Goal: Obtain resource: Download file/media

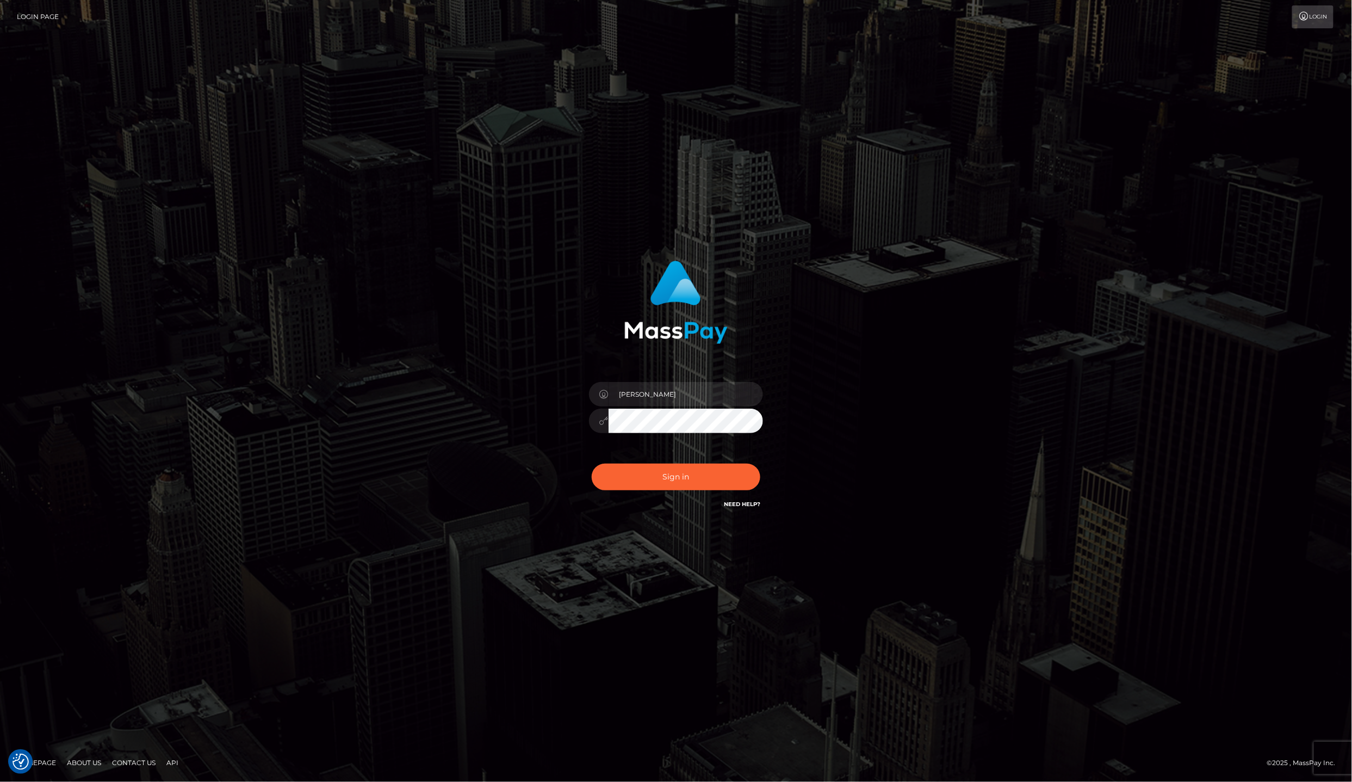
click at [716, 387] on div "[PERSON_NAME]" at bounding box center [676, 415] width 190 height 83
click at [718, 393] on input "[PERSON_NAME]" at bounding box center [686, 394] width 154 height 24
type input "lailadeasis.scratch"
click at [670, 467] on button "Sign in" at bounding box center [676, 476] width 169 height 27
click at [666, 394] on input "Laila de Asis" at bounding box center [686, 394] width 154 height 24
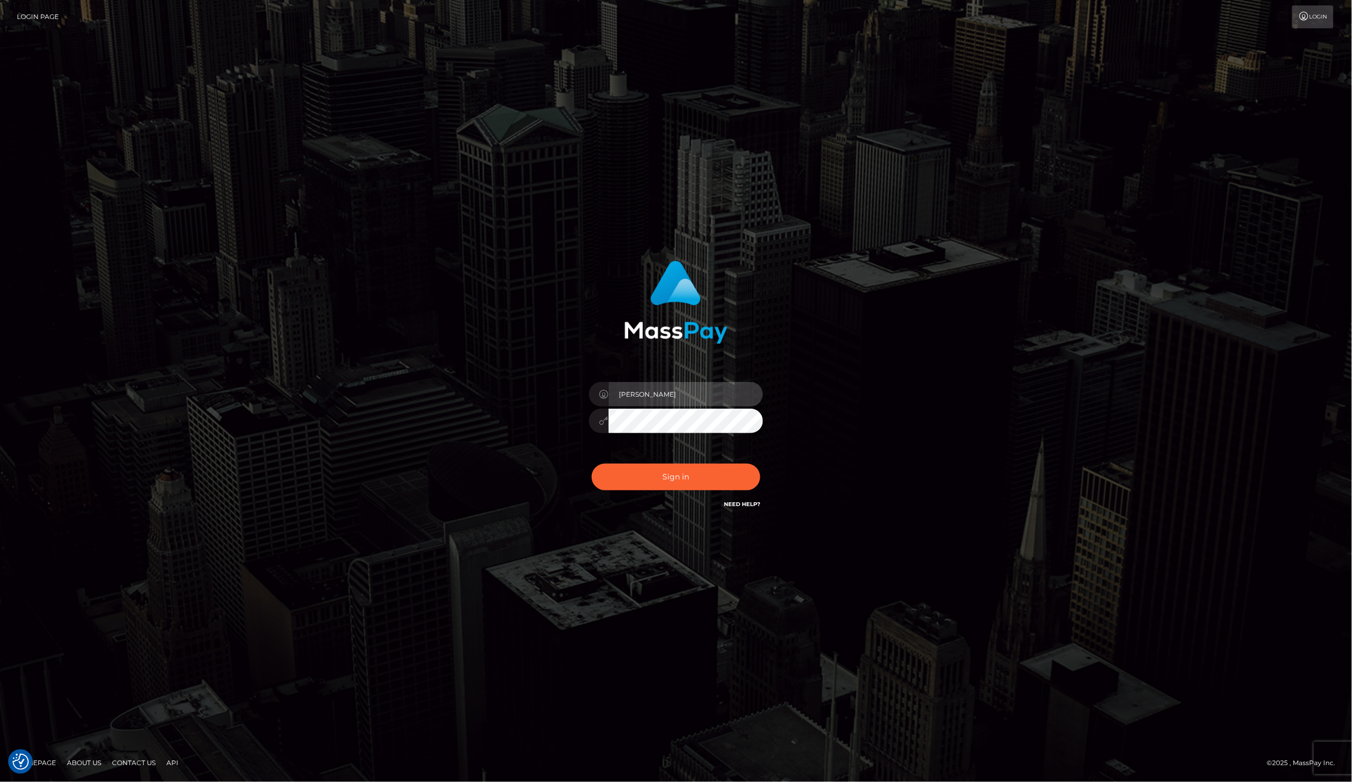
type input "lailadeasis.scratch"
click at [682, 480] on button "Sign in" at bounding box center [676, 476] width 169 height 27
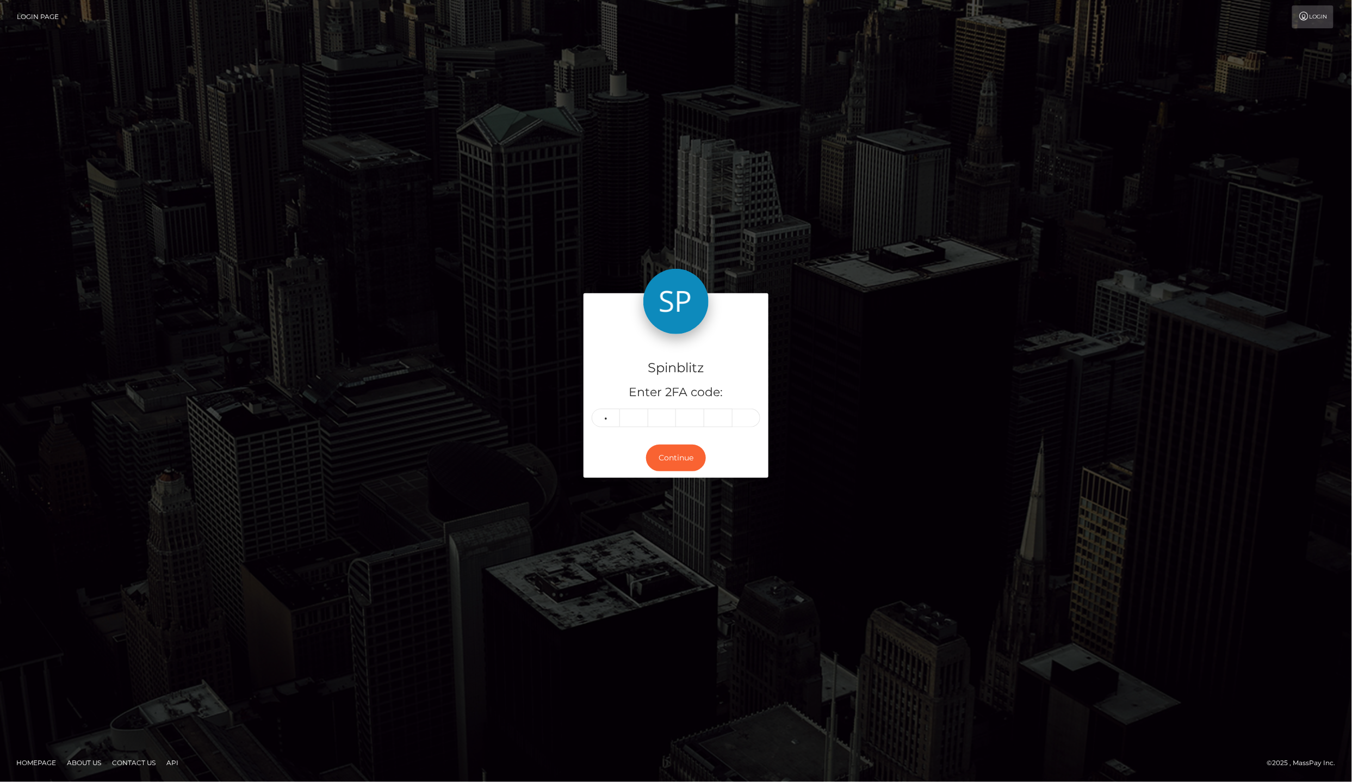
type input "1"
type input "8"
type input "1"
type input "8"
type input "4"
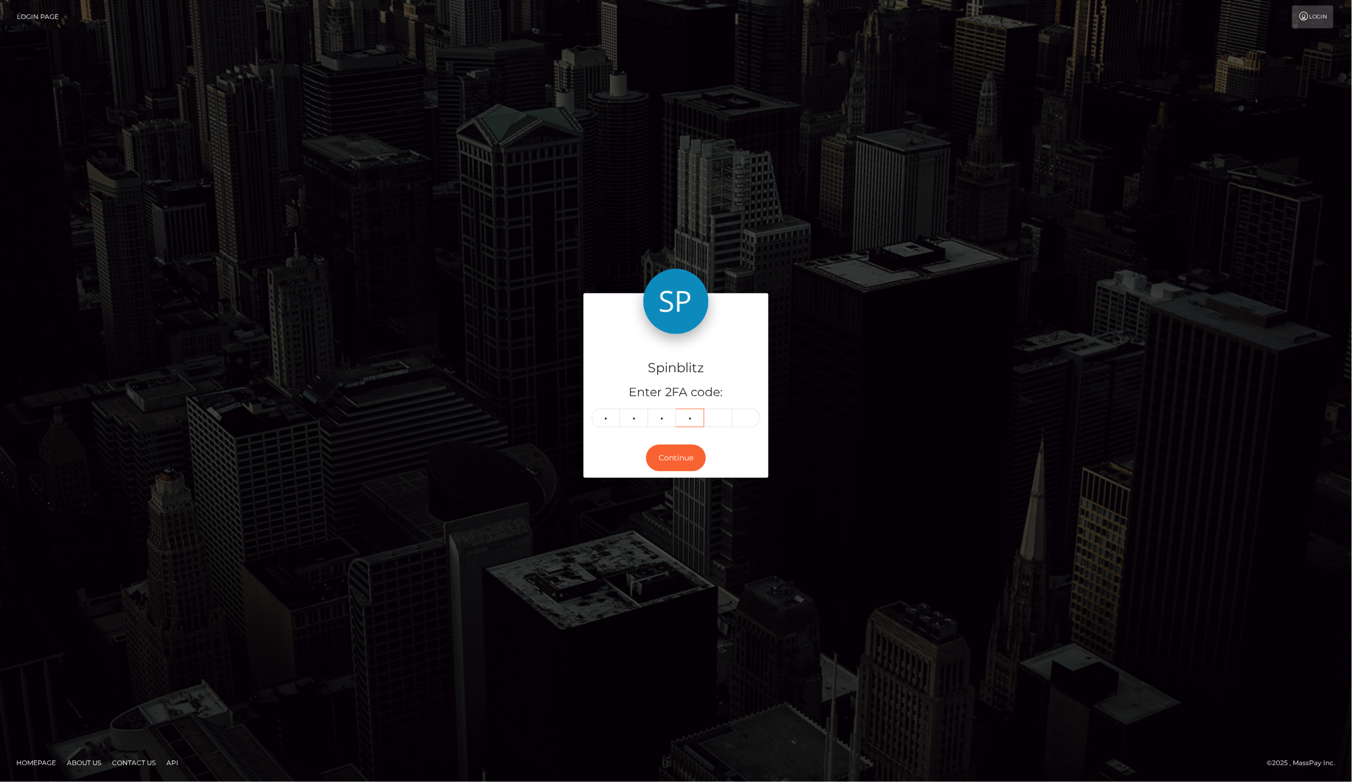
type input "1"
type input "8"
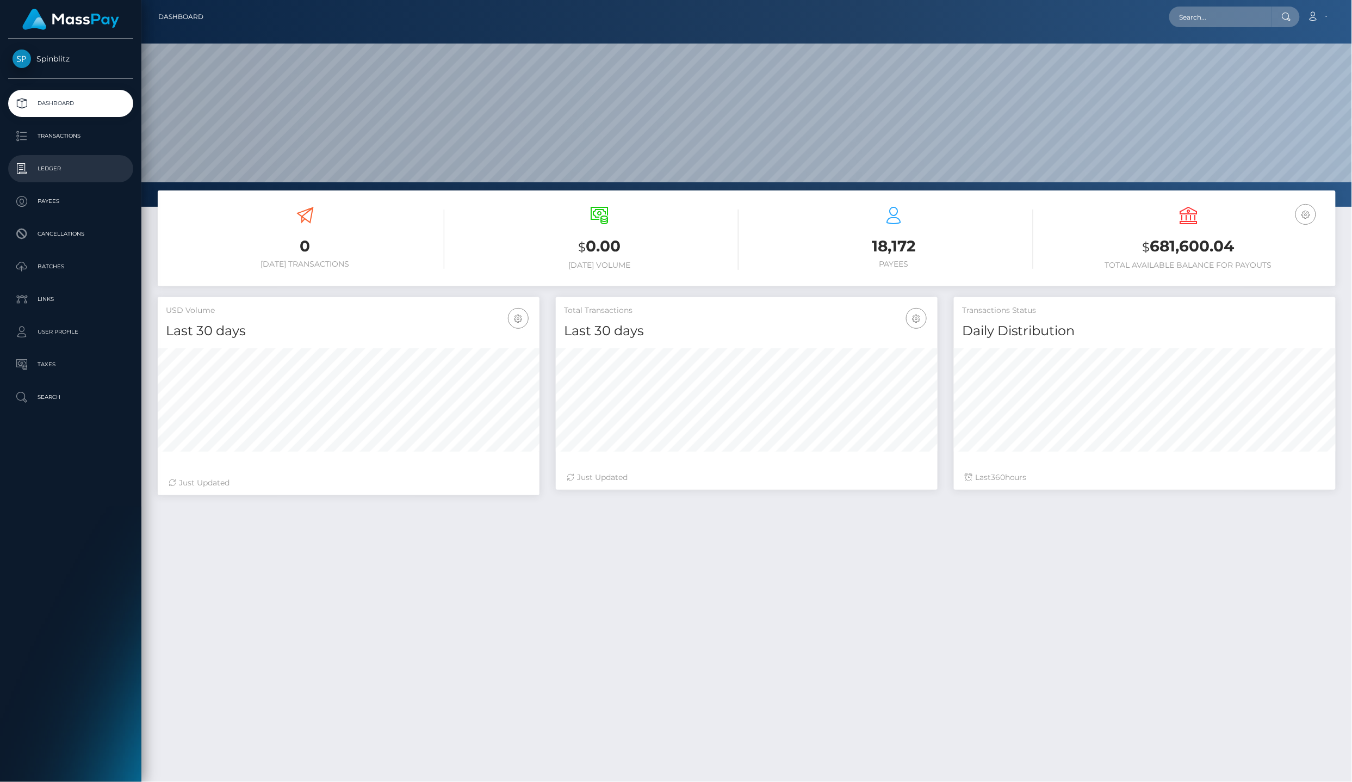
scroll to position [190, 381]
click at [83, 165] on p "Ledger" at bounding box center [71, 168] width 116 height 16
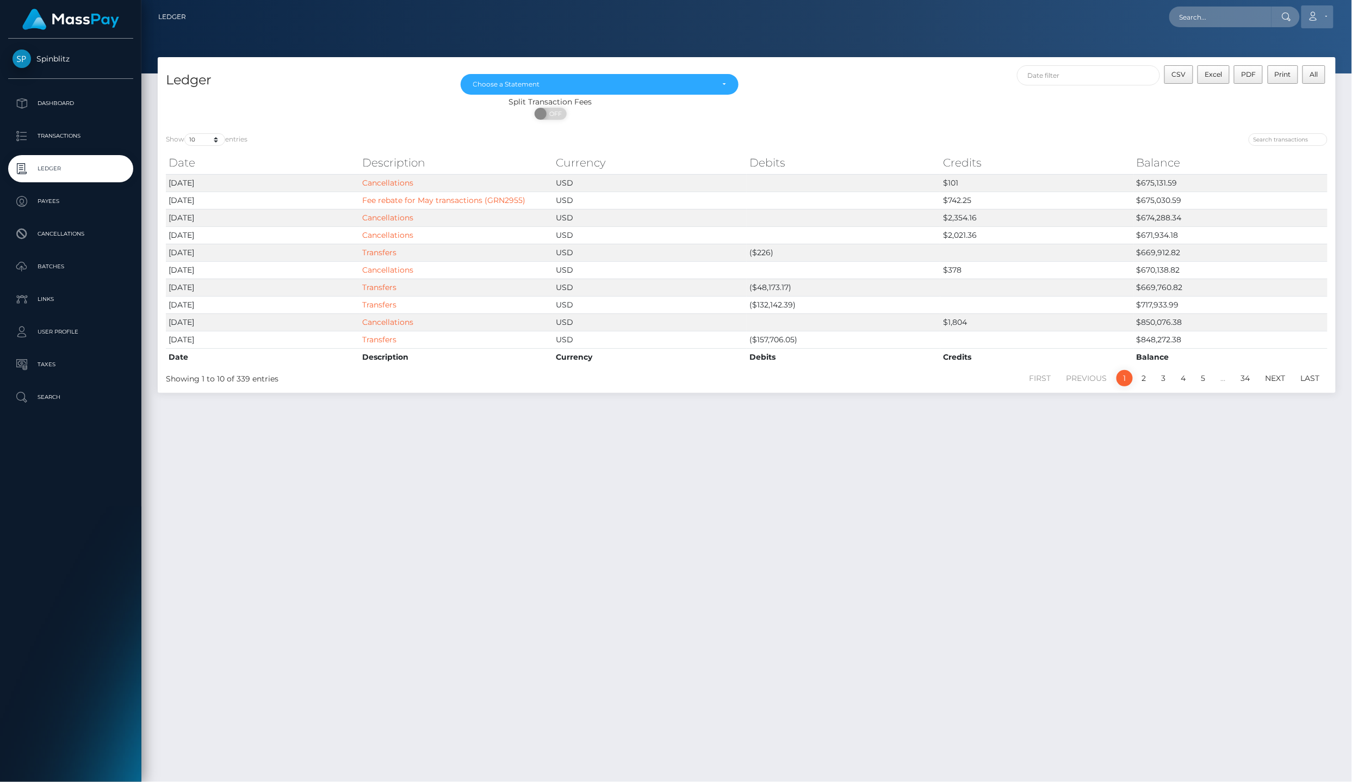
click at [1331, 8] on link "Account" at bounding box center [1317, 16] width 32 height 23
click at [1311, 64] on link "Logout" at bounding box center [1291, 70] width 87 height 20
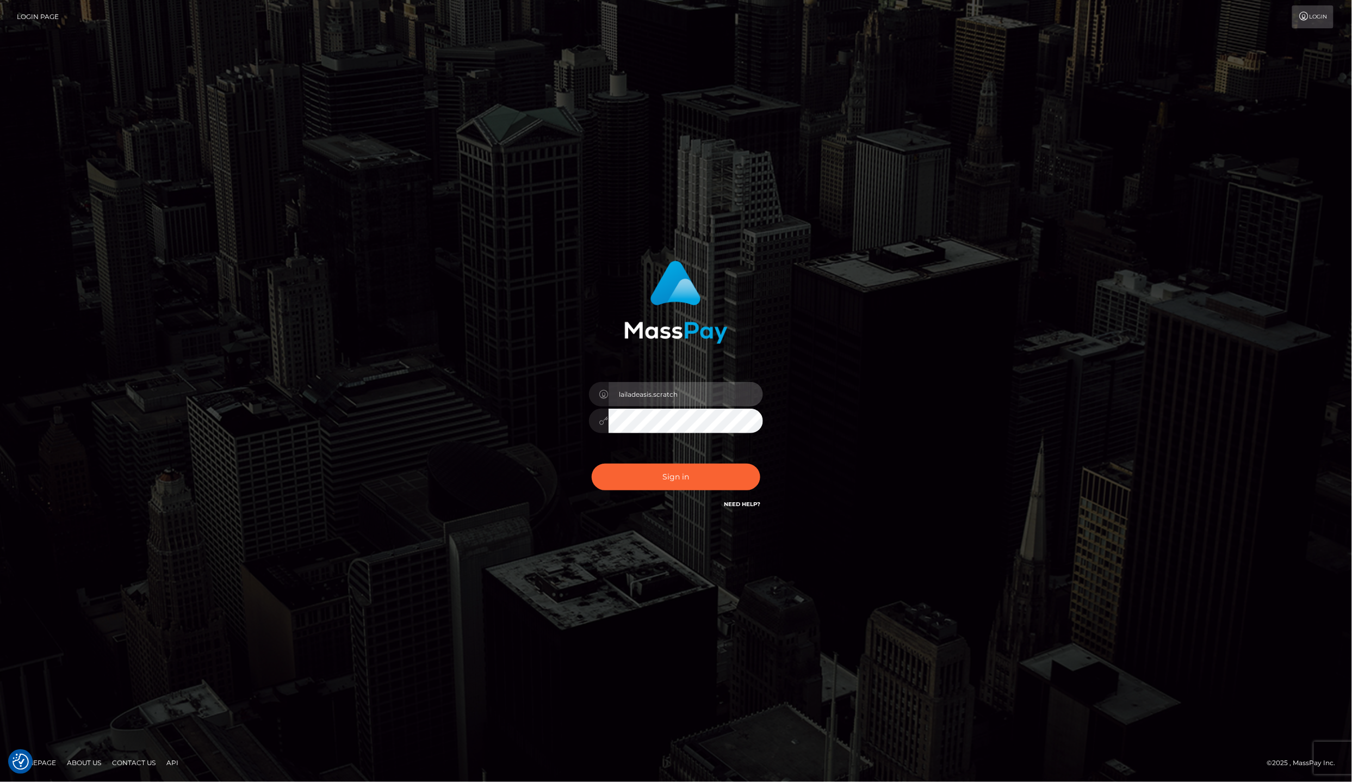
click at [677, 406] on input "lailadeasis.scratch" at bounding box center [686, 394] width 154 height 24
type input "lailadeasis.hello"
click at [683, 466] on button "Sign in" at bounding box center [676, 476] width 169 height 27
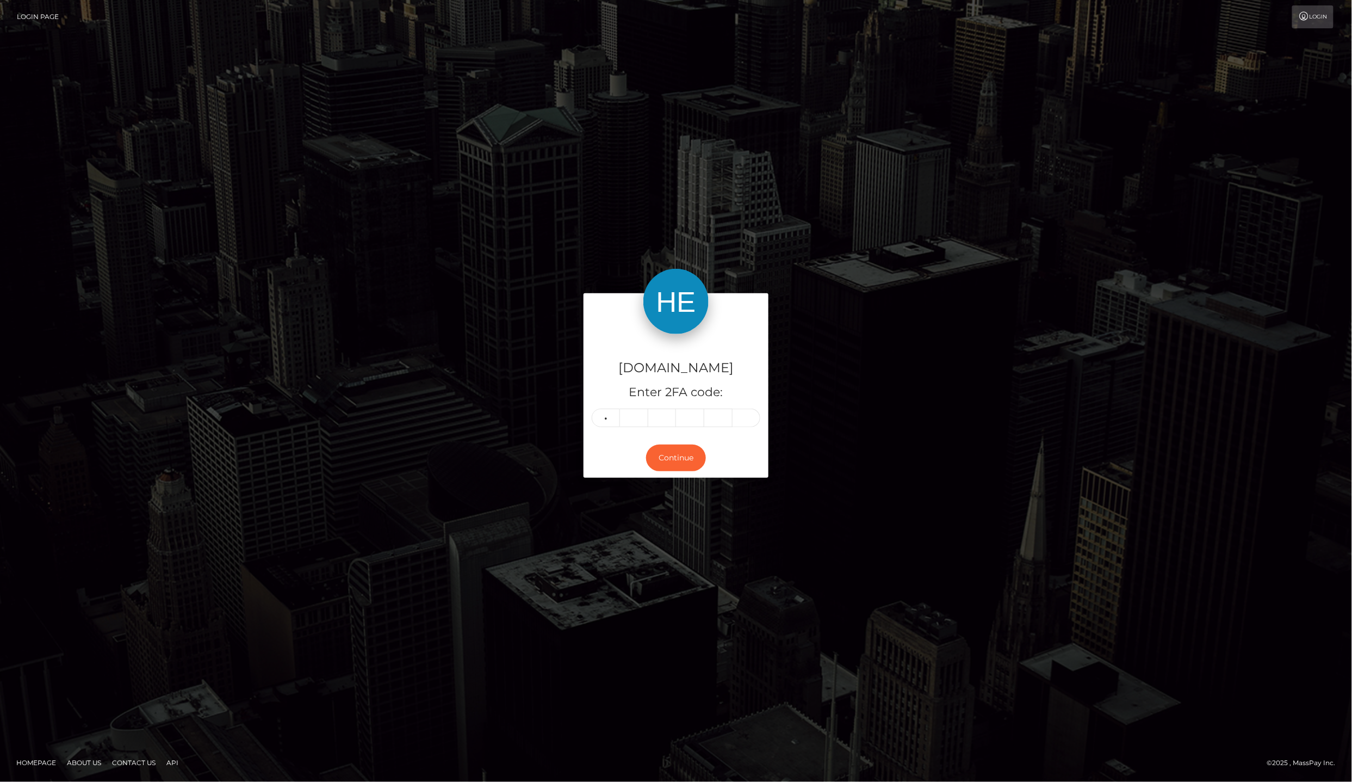
type input "4"
type input "3"
type input "1"
type input "0"
type input "4"
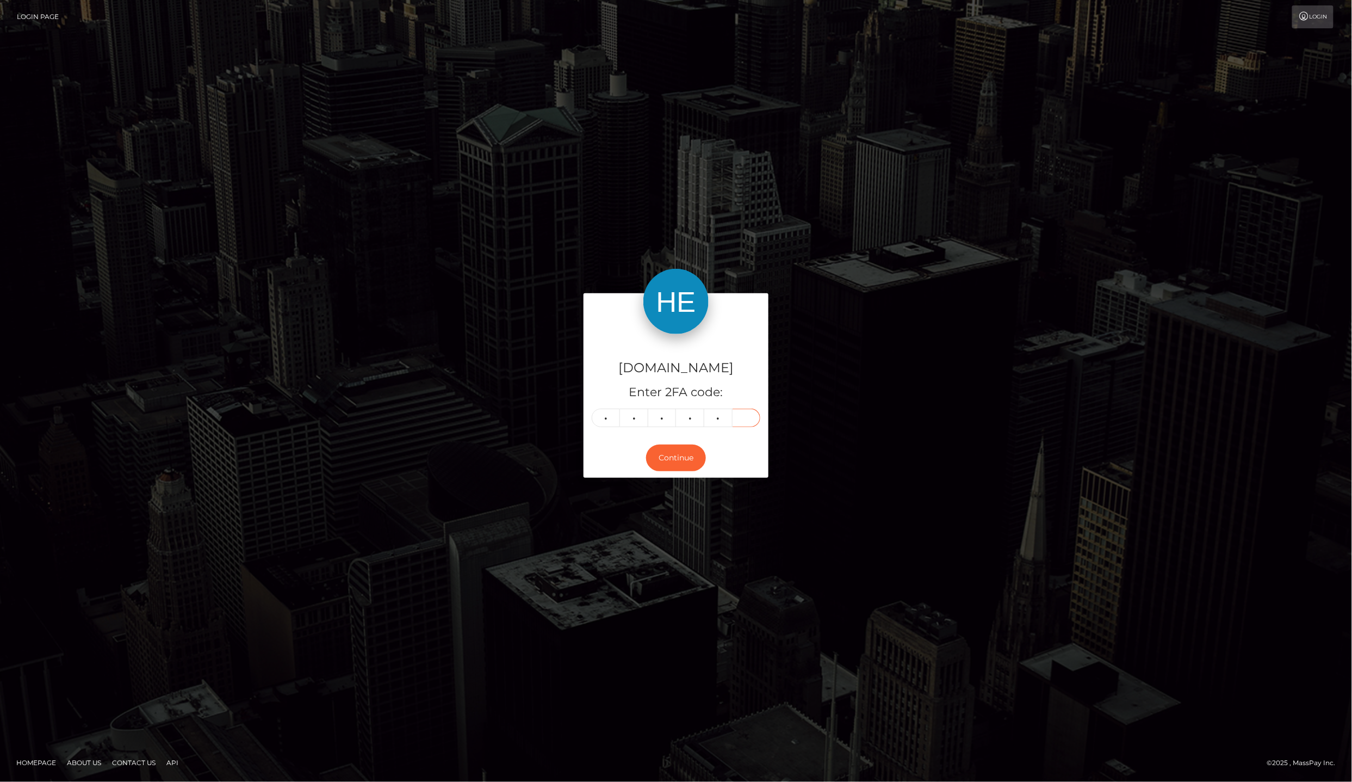
type input "0"
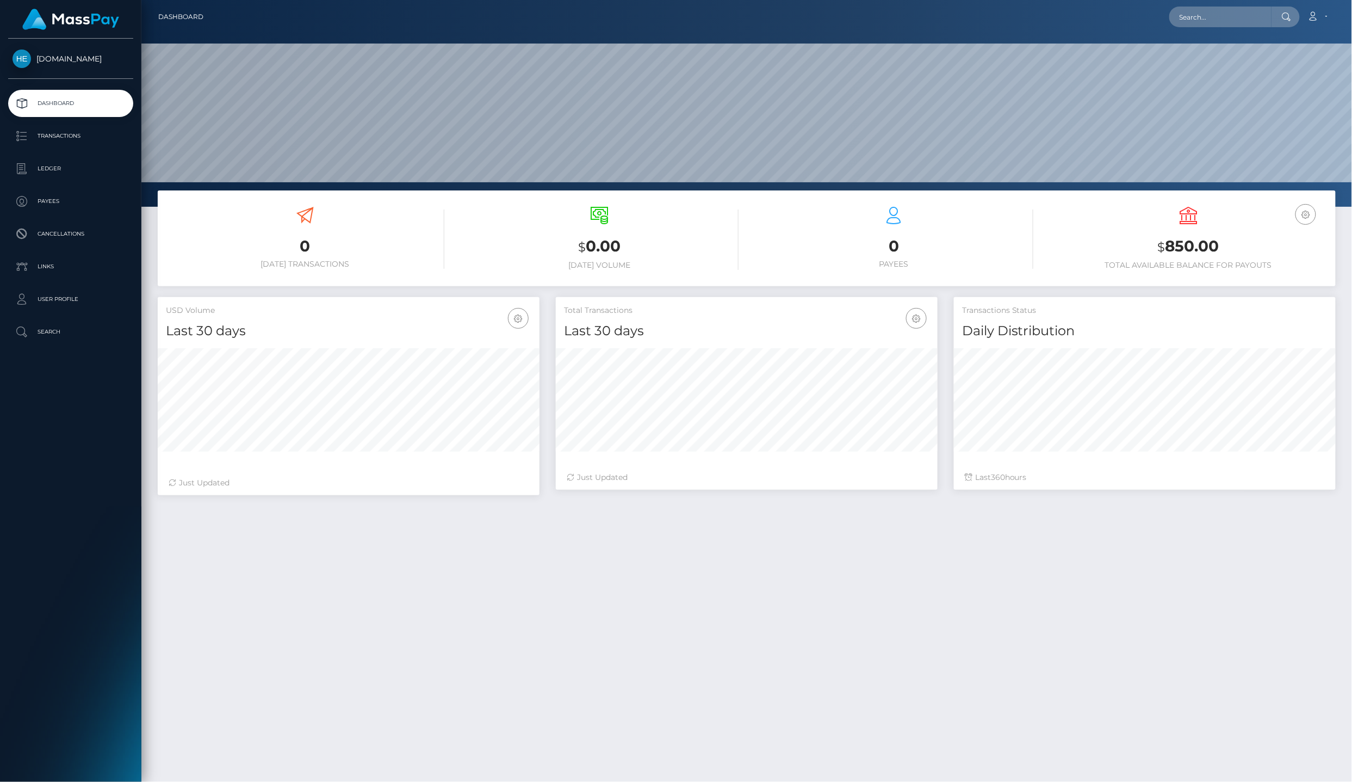
scroll to position [190, 381]
click at [101, 160] on p "Ledger" at bounding box center [71, 168] width 116 height 16
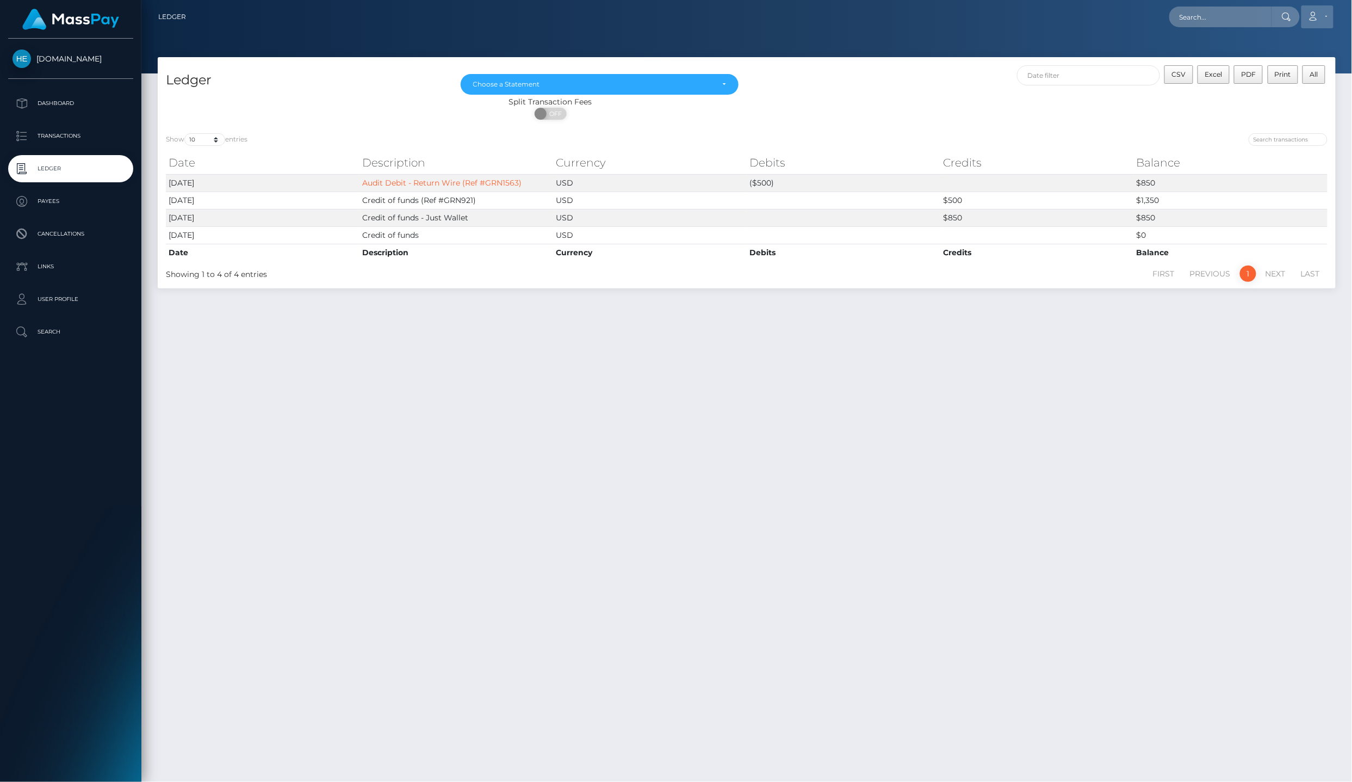
click at [1325, 11] on link "Account" at bounding box center [1317, 16] width 32 height 23
click at [1317, 60] on link "Logout" at bounding box center [1291, 70] width 87 height 20
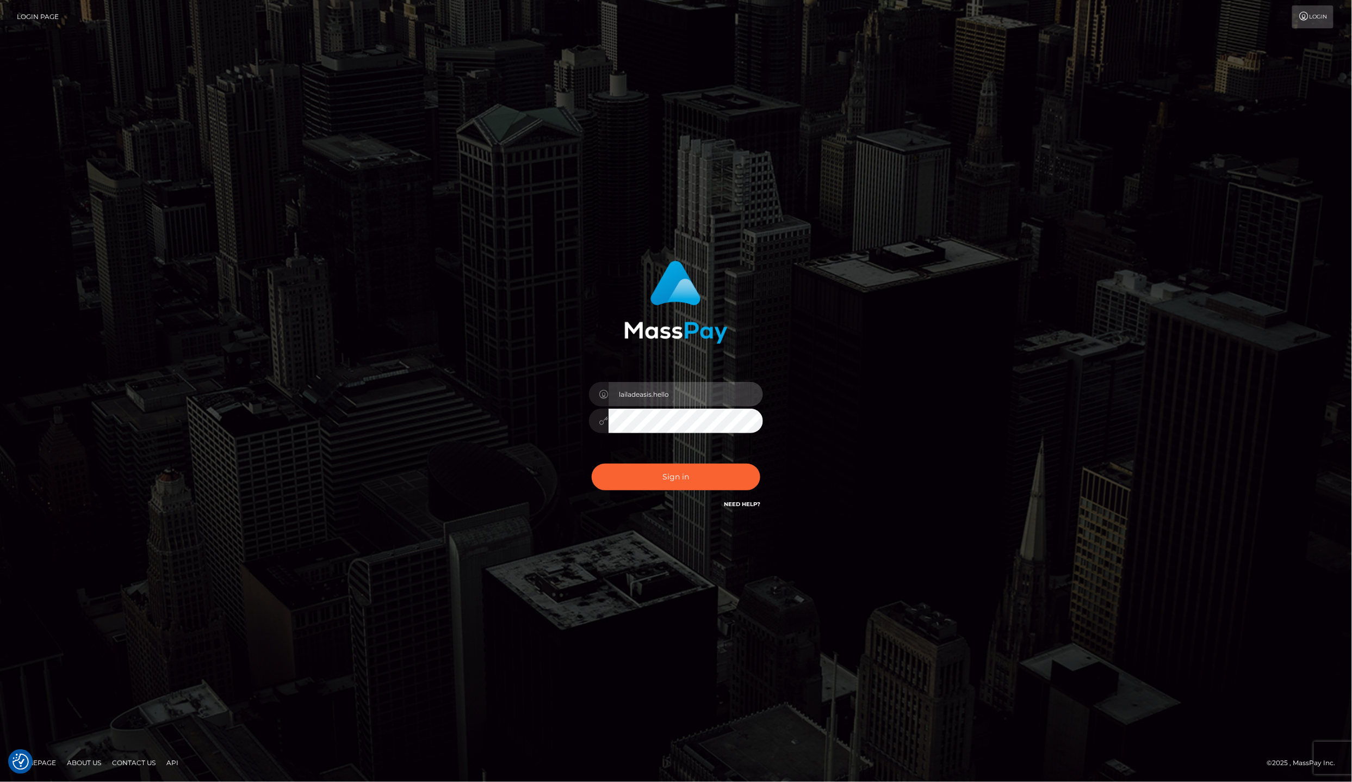
click at [725, 401] on input "lailadeasis.hello" at bounding box center [686, 394] width 154 height 24
type input "lailadeasis.vip"
click at [664, 466] on button "Sign in" at bounding box center [676, 476] width 169 height 27
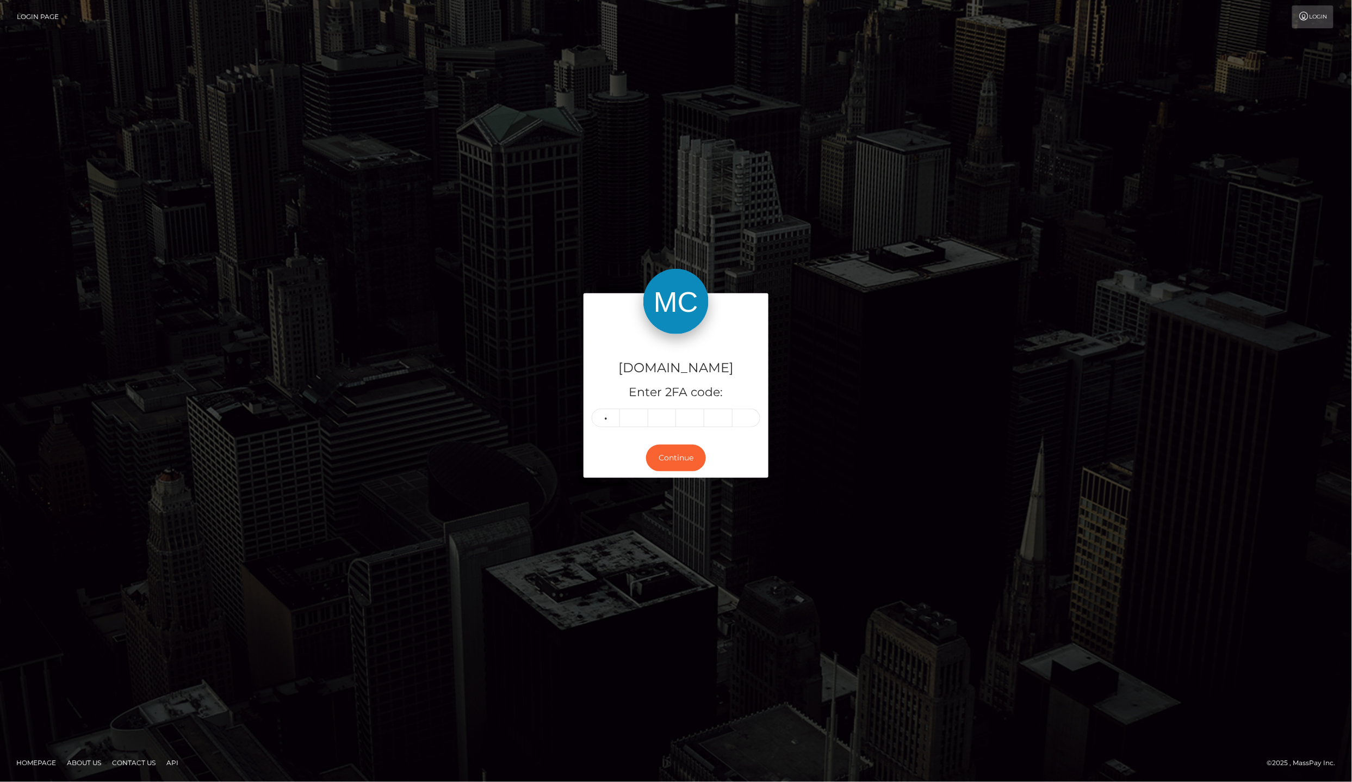
type input "3"
type input "9"
type input "8"
type input "3"
type input "1"
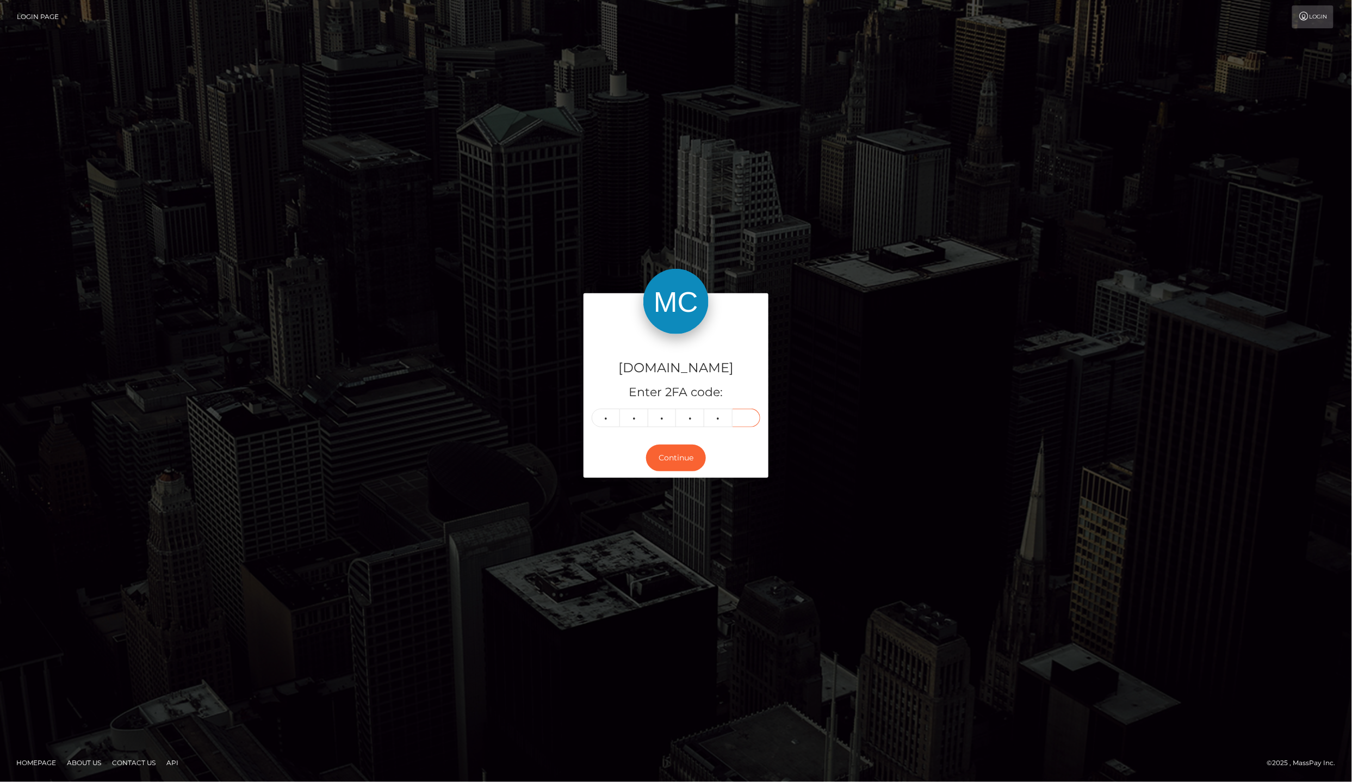
type input "2"
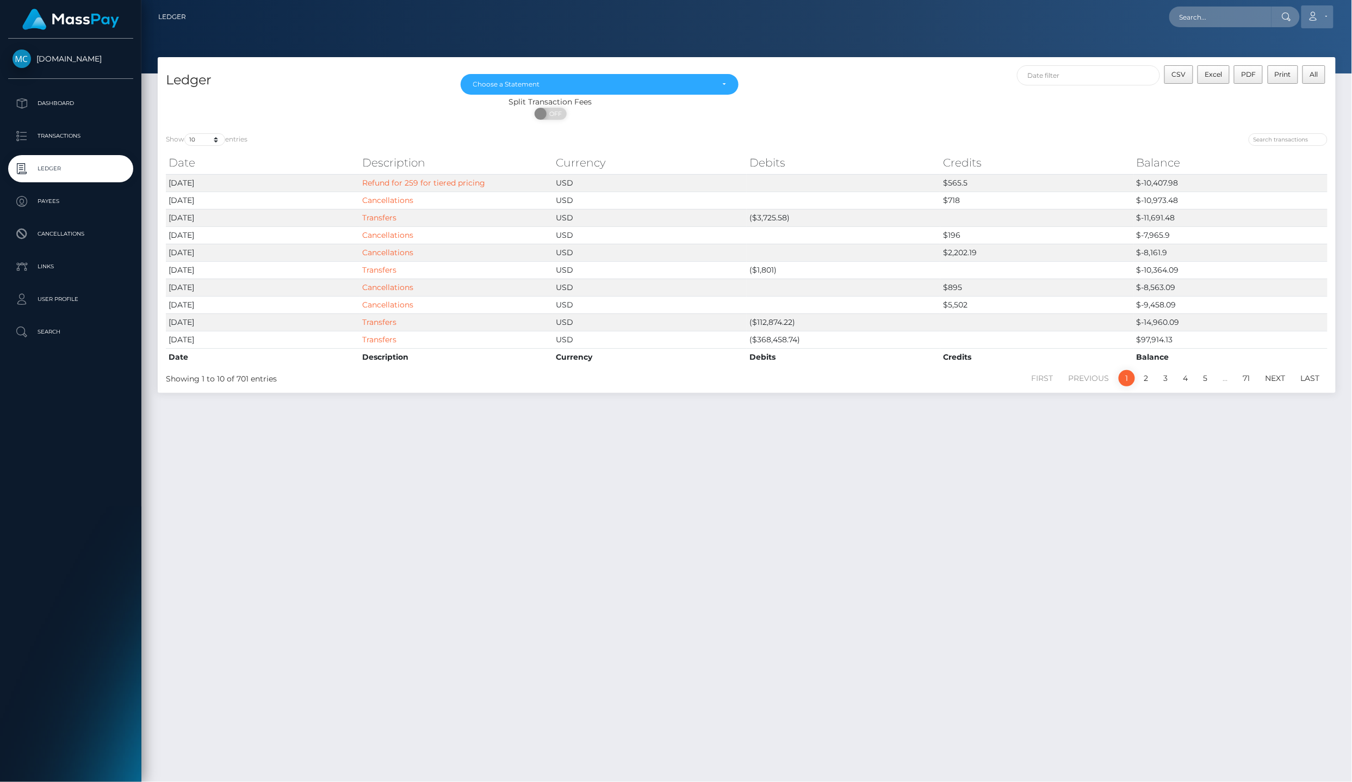
click at [1325, 18] on link "Account" at bounding box center [1317, 16] width 32 height 23
click at [1318, 60] on link "Logout" at bounding box center [1291, 70] width 87 height 20
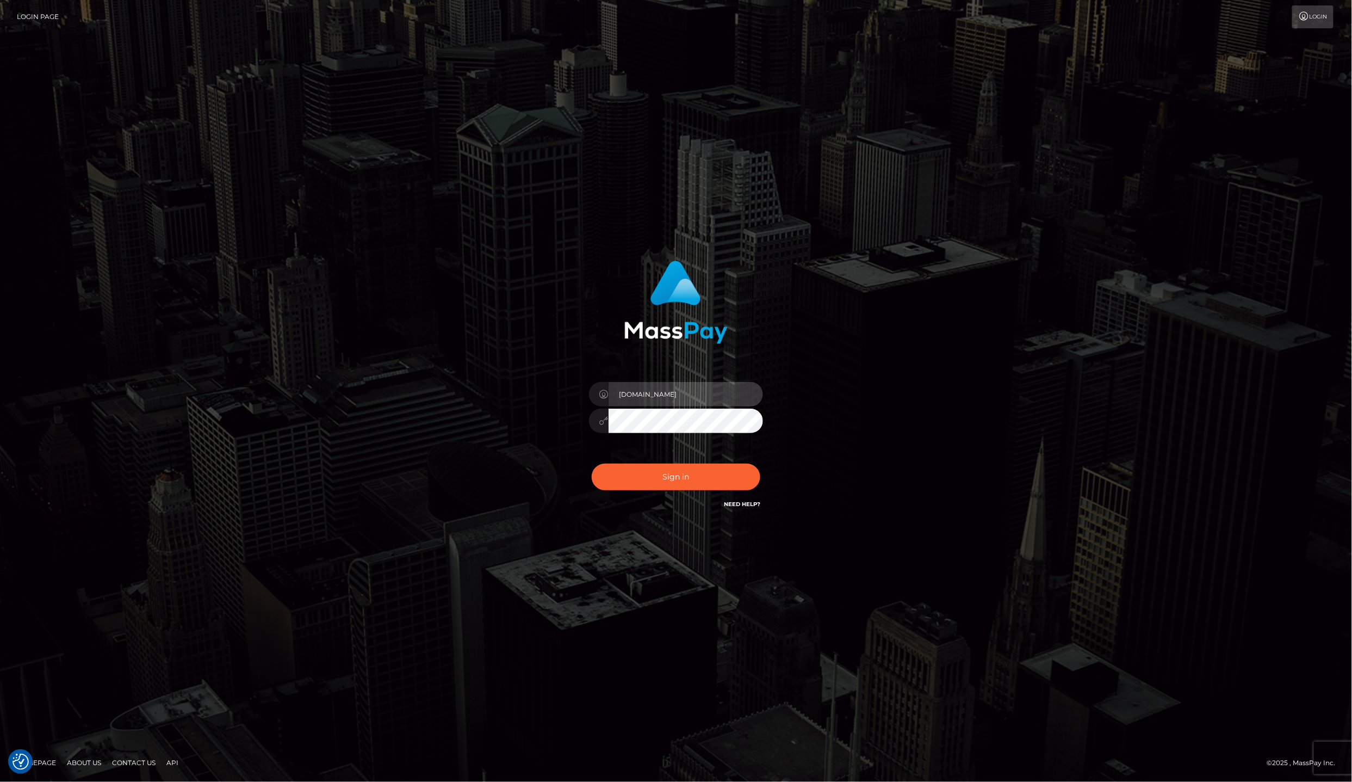
click at [714, 401] on input "lailadeasis.vip" at bounding box center [686, 394] width 154 height 24
type input "Laila de Asis"
click at [708, 474] on button "Sign in" at bounding box center [676, 476] width 169 height 27
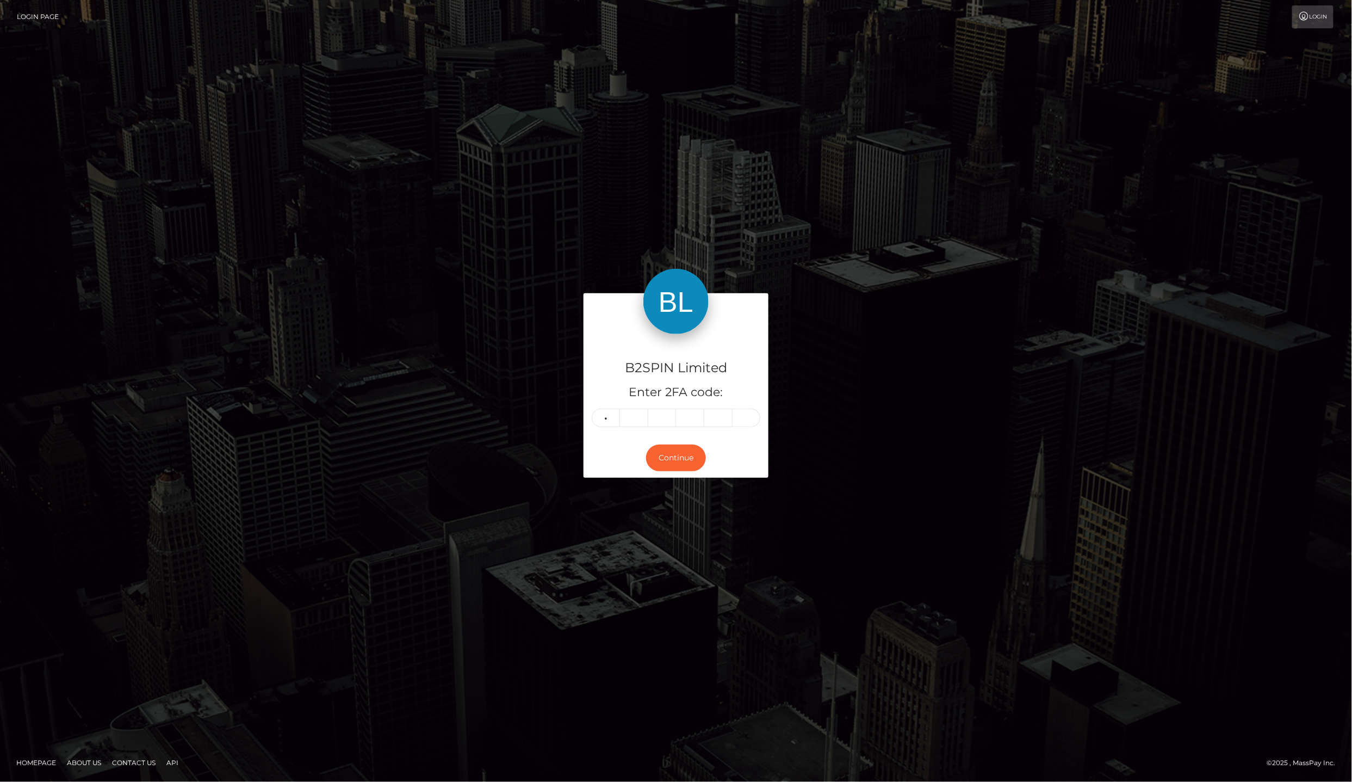
type input "9"
type input "4"
type input "3"
type input "1"
type input "6"
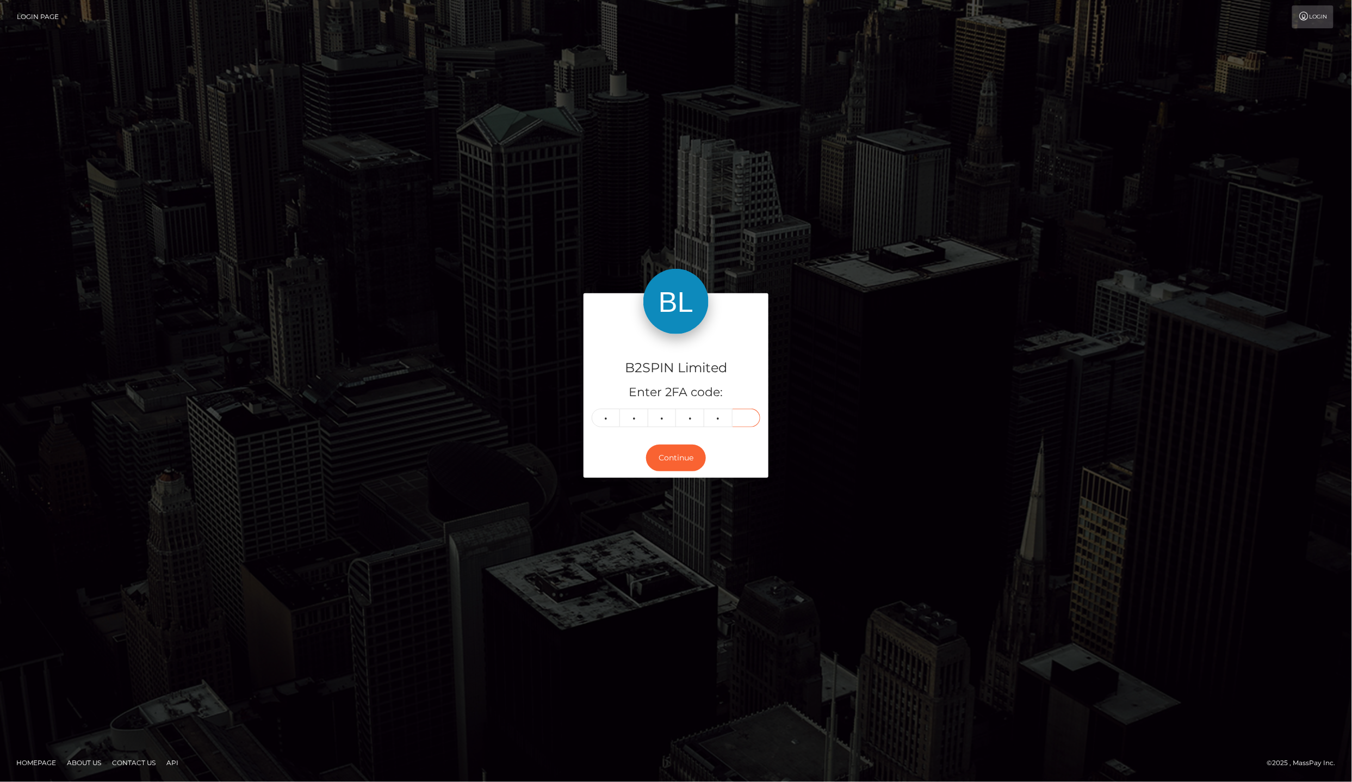
type input "3"
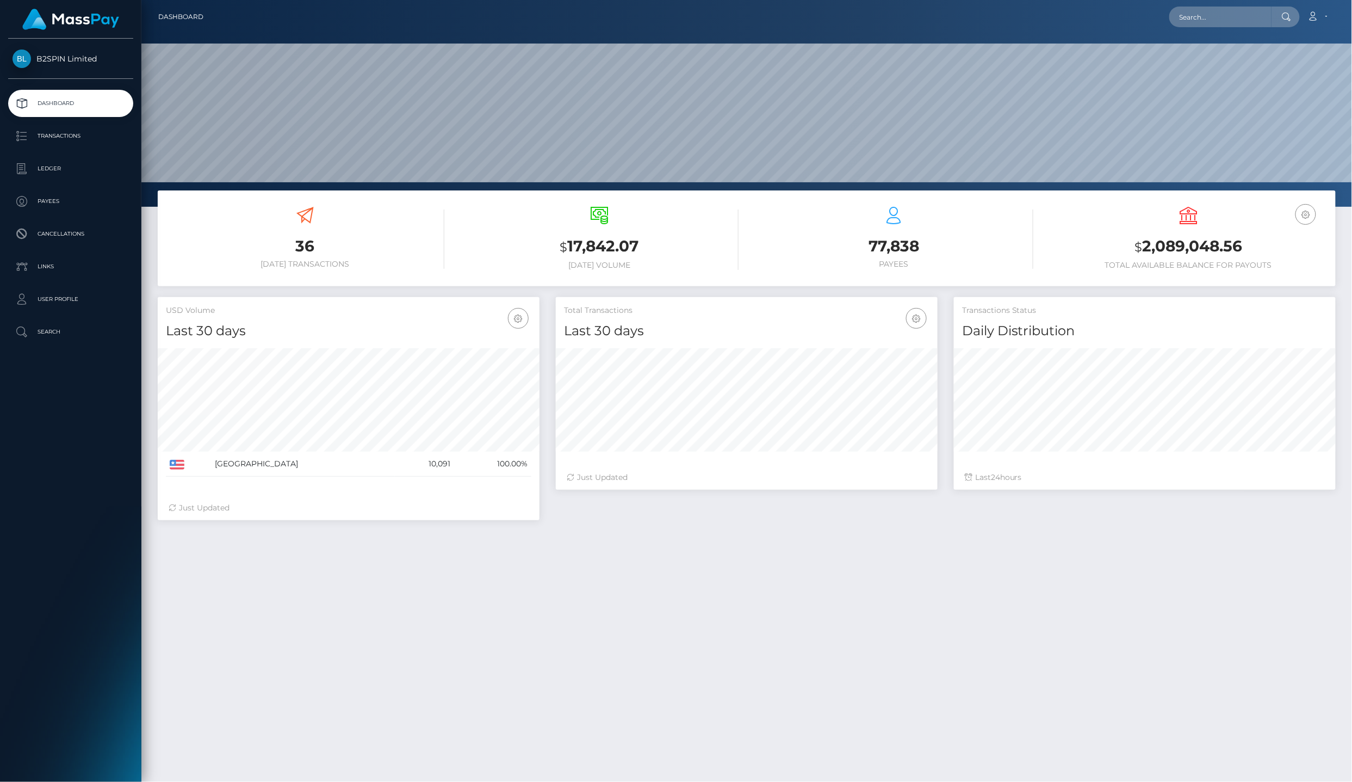
scroll to position [190, 381]
click at [88, 155] on link "Ledger" at bounding box center [70, 168] width 125 height 27
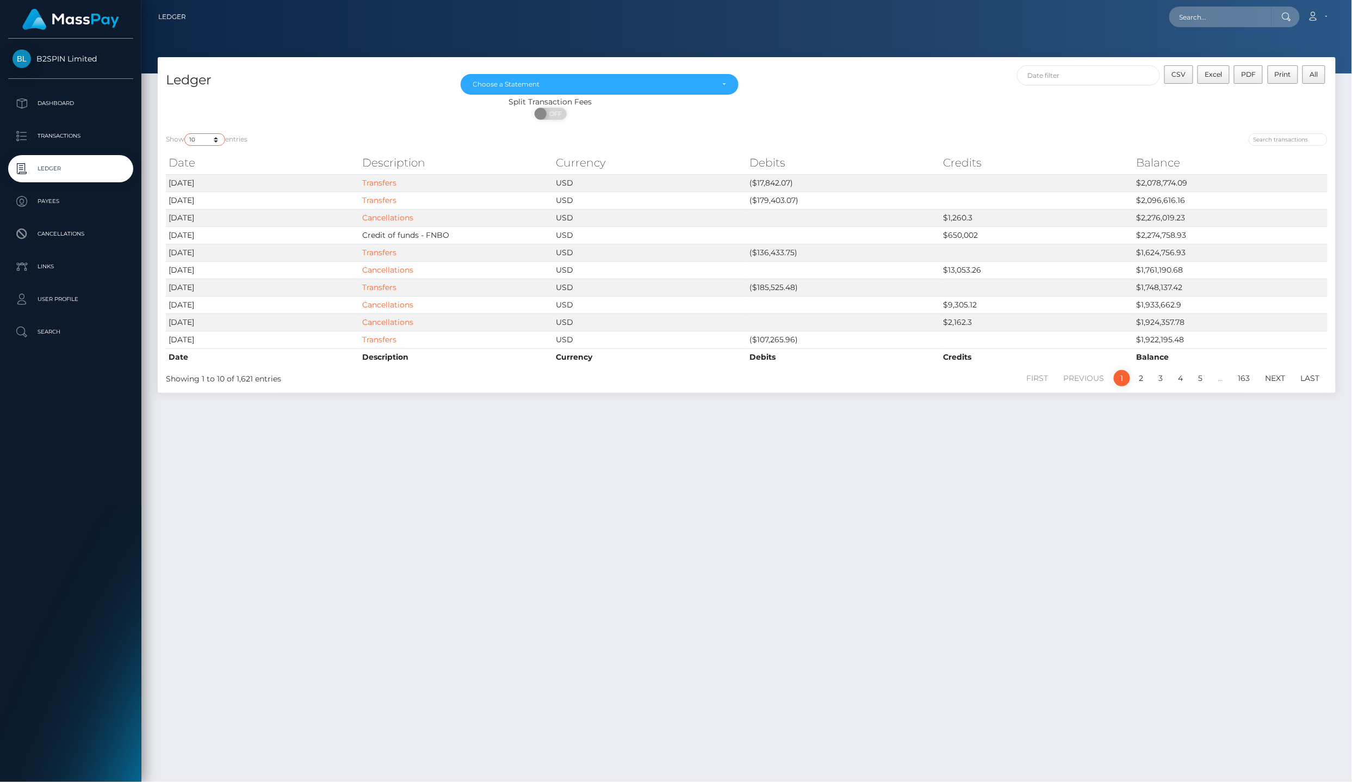
click at [218, 137] on select "10 25 50 100 250" at bounding box center [204, 139] width 41 height 13
select select "25"
click at [185, 133] on select "10 25 50 100 250" at bounding box center [204, 139] width 41 height 13
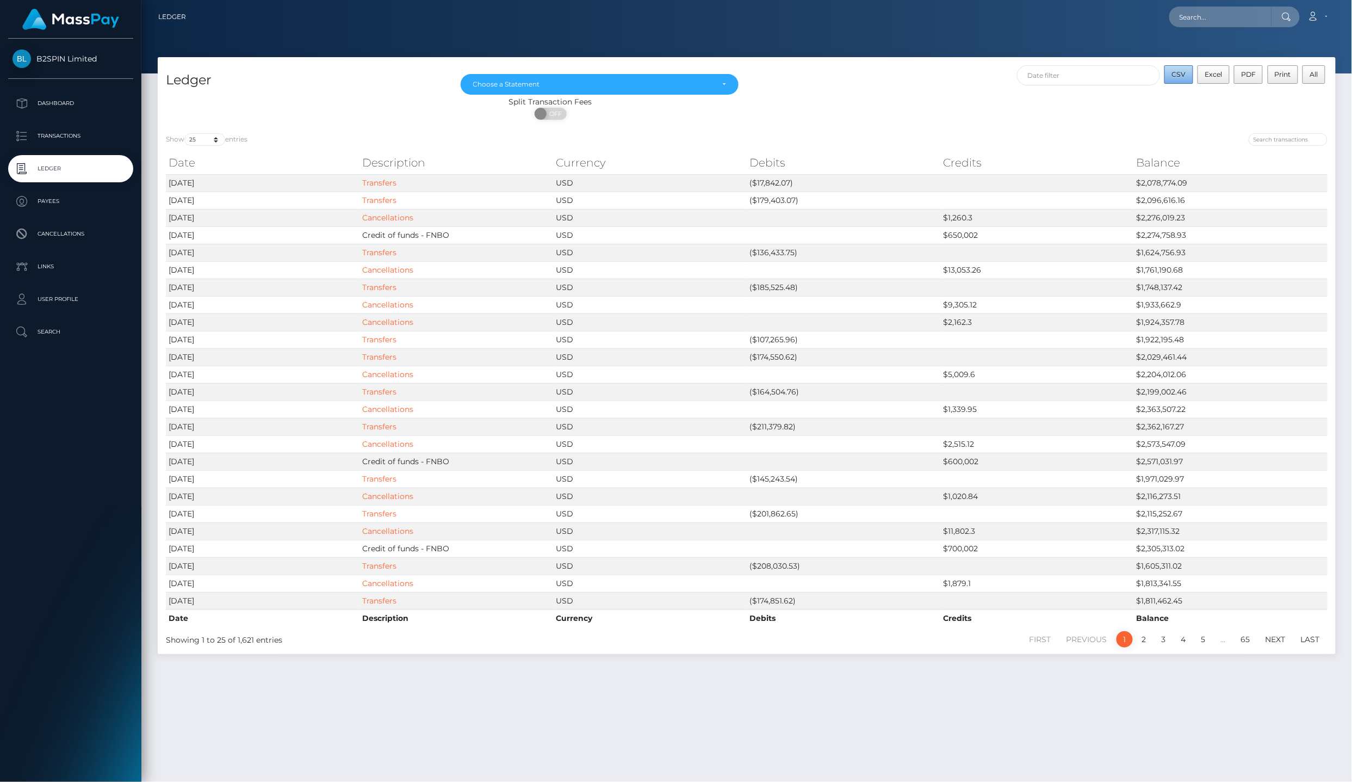
click at [1177, 68] on button "CSV" at bounding box center [1178, 74] width 29 height 18
click at [531, 80] on div "Choose a Statement" at bounding box center [593, 84] width 241 height 9
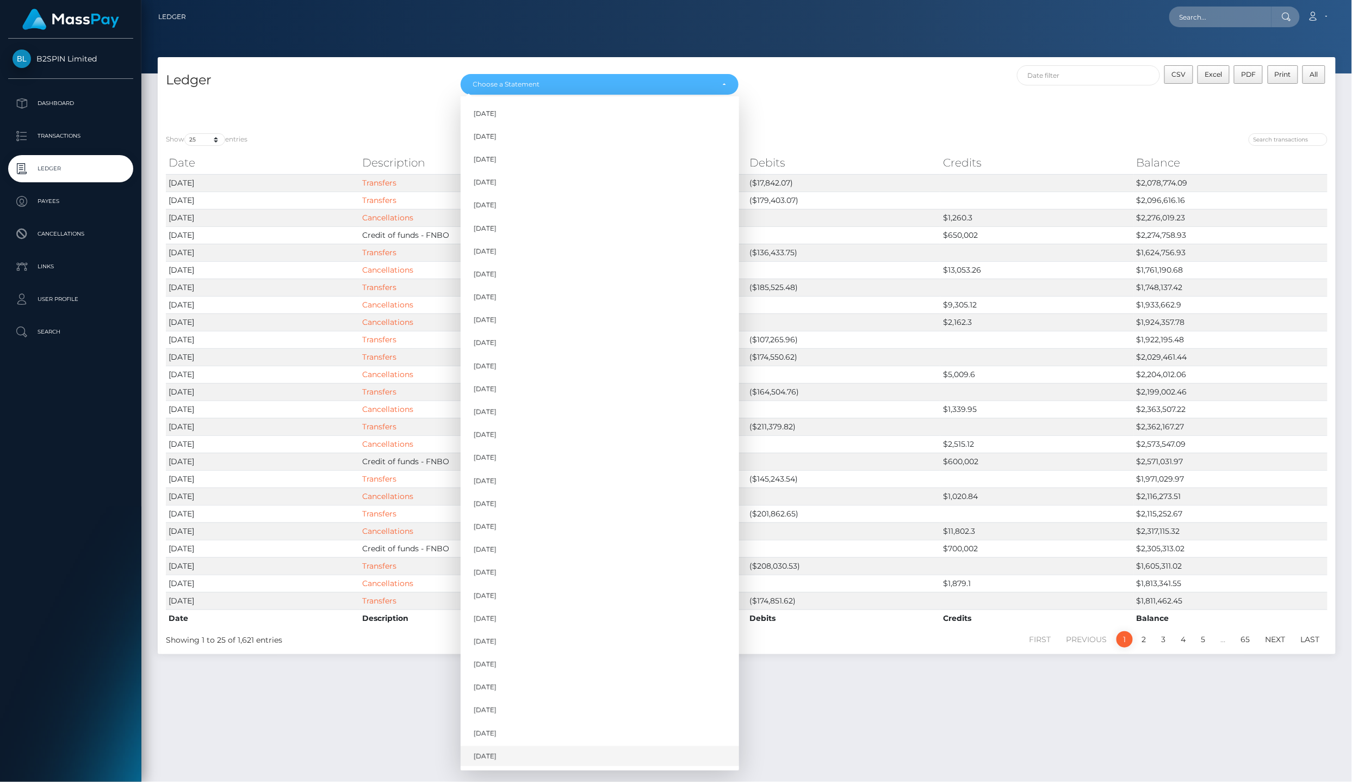
click at [535, 746] on link "Aug 2025" at bounding box center [600, 756] width 278 height 20
select select "Aug 2025"
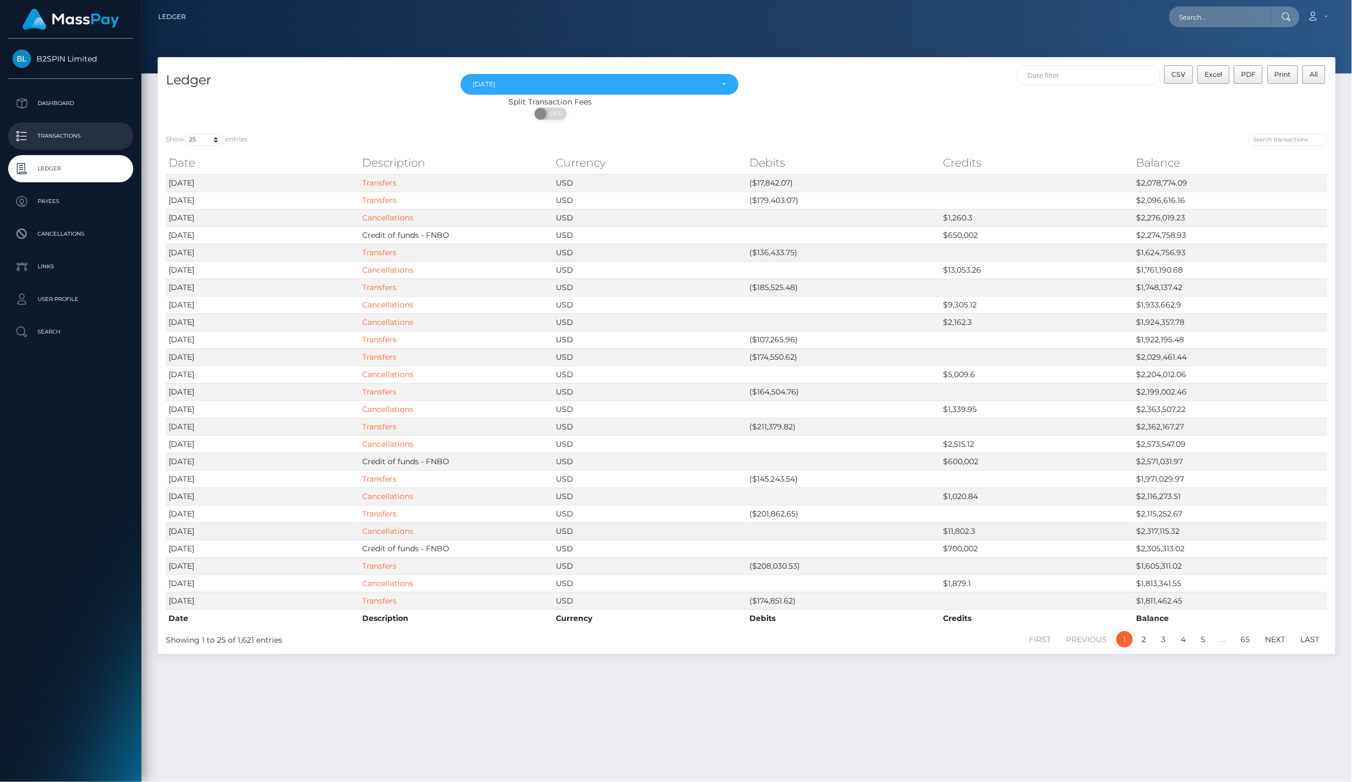
click at [51, 128] on p "Transactions" at bounding box center [71, 136] width 116 height 16
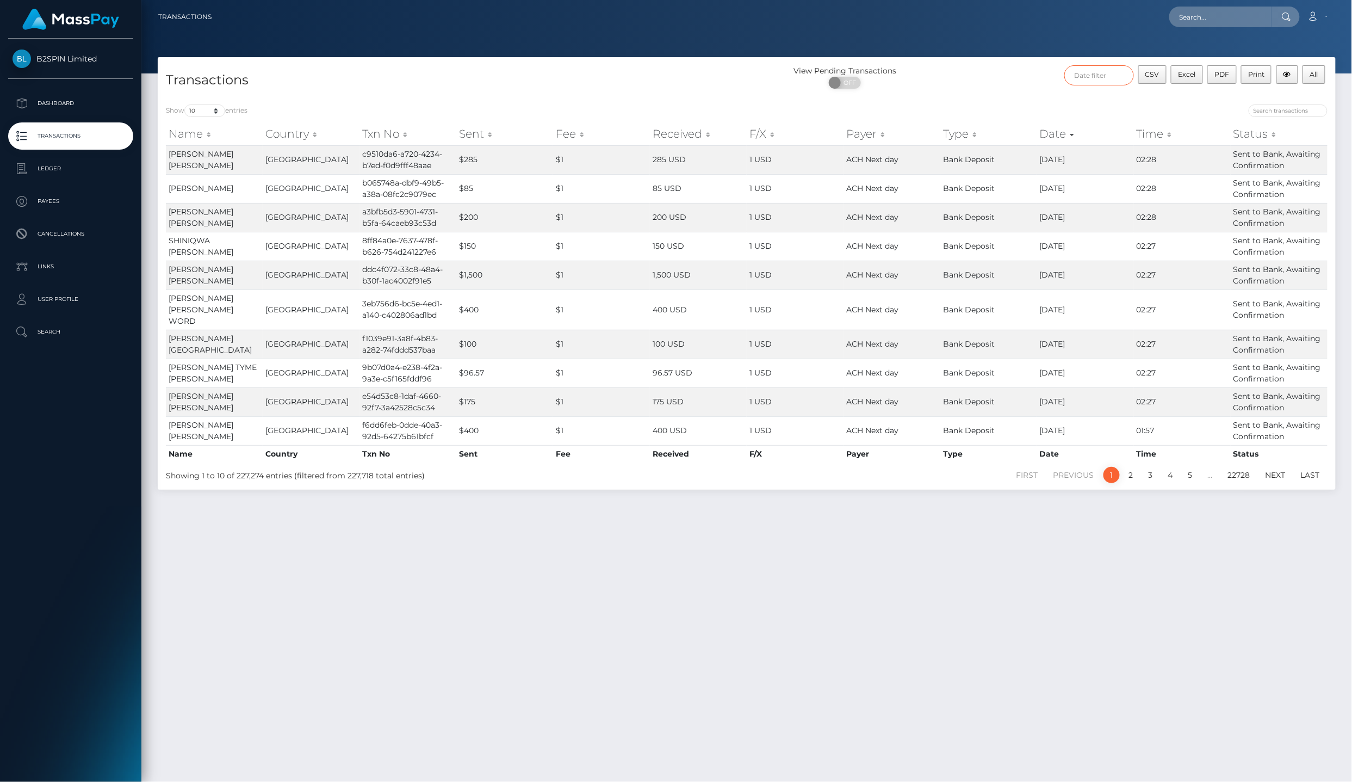
click at [1101, 72] on input "text" at bounding box center [1099, 75] width 70 height 20
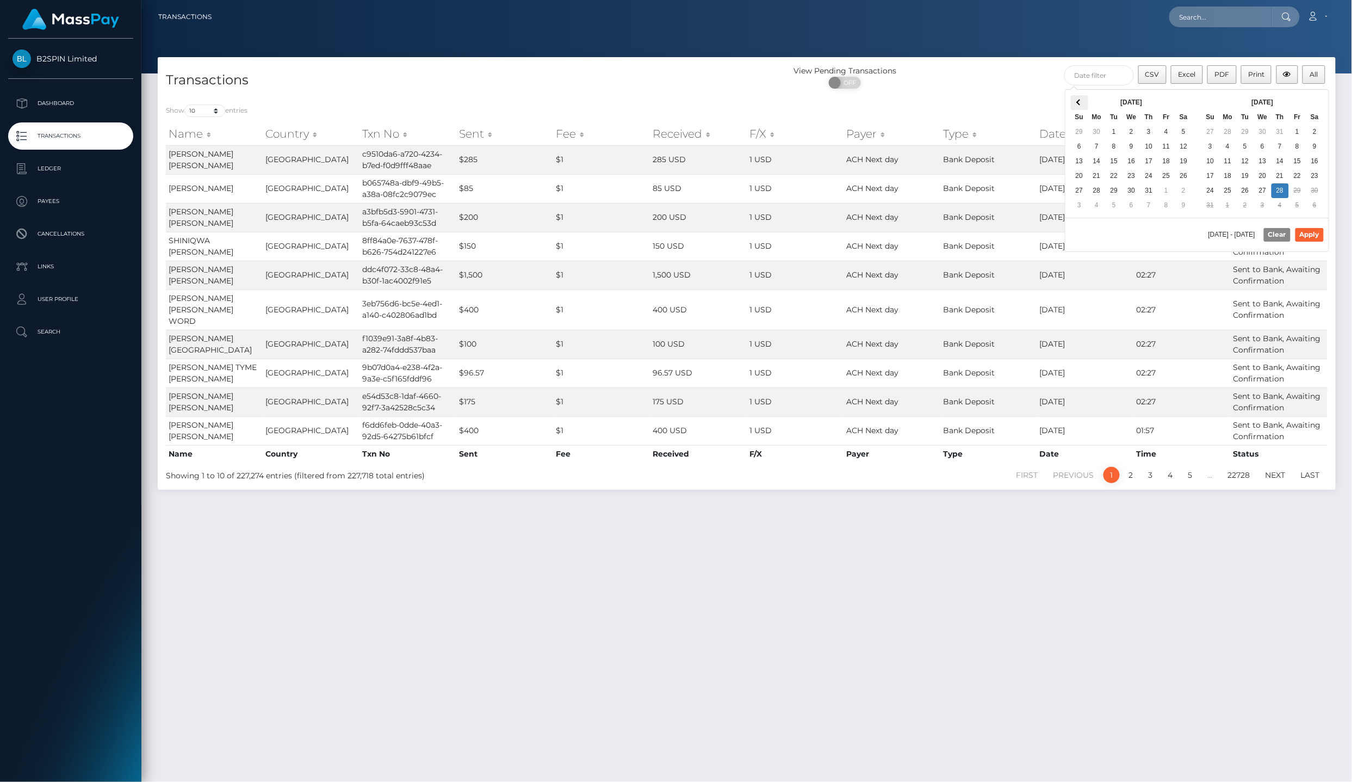
click at [1079, 108] on th at bounding box center [1079, 102] width 17 height 15
click at [1075, 102] on th at bounding box center [1079, 102] width 17 height 15
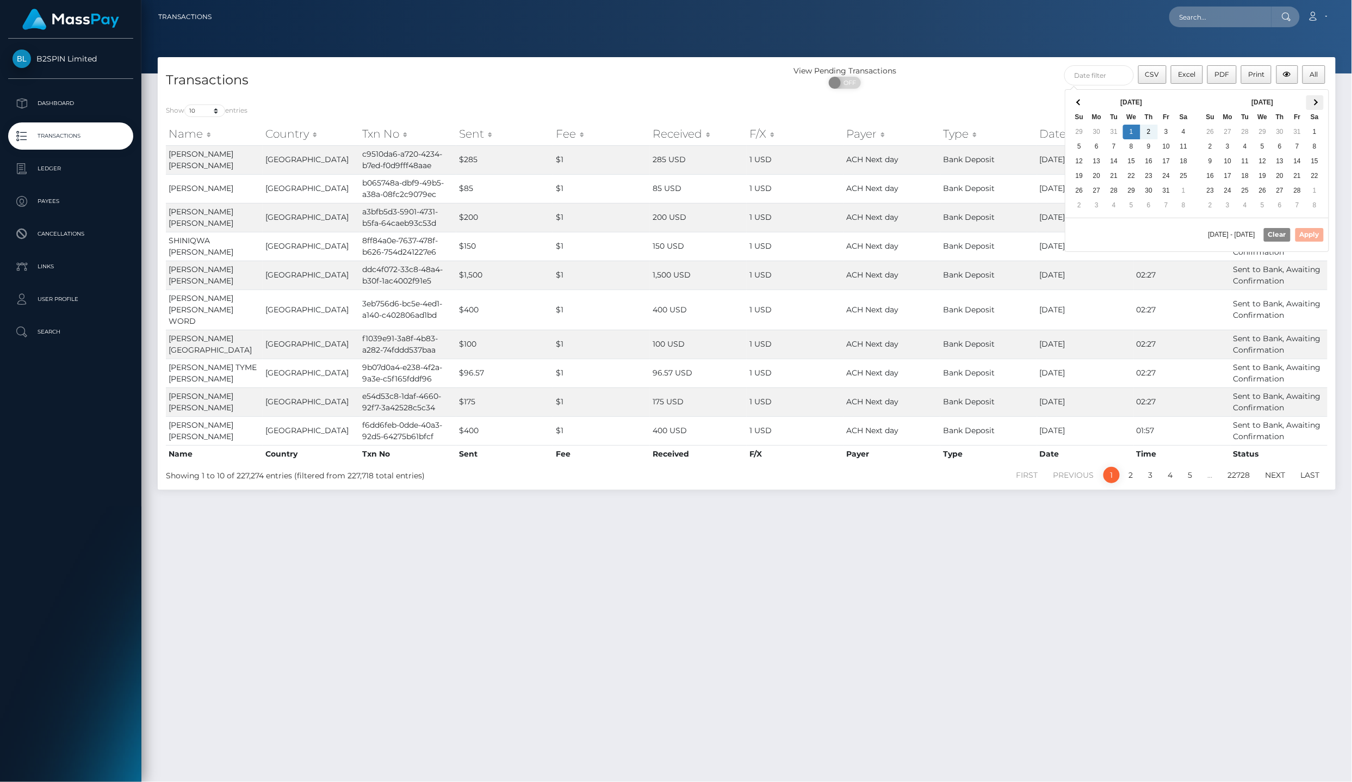
click at [1310, 98] on th at bounding box center [1314, 102] width 17 height 15
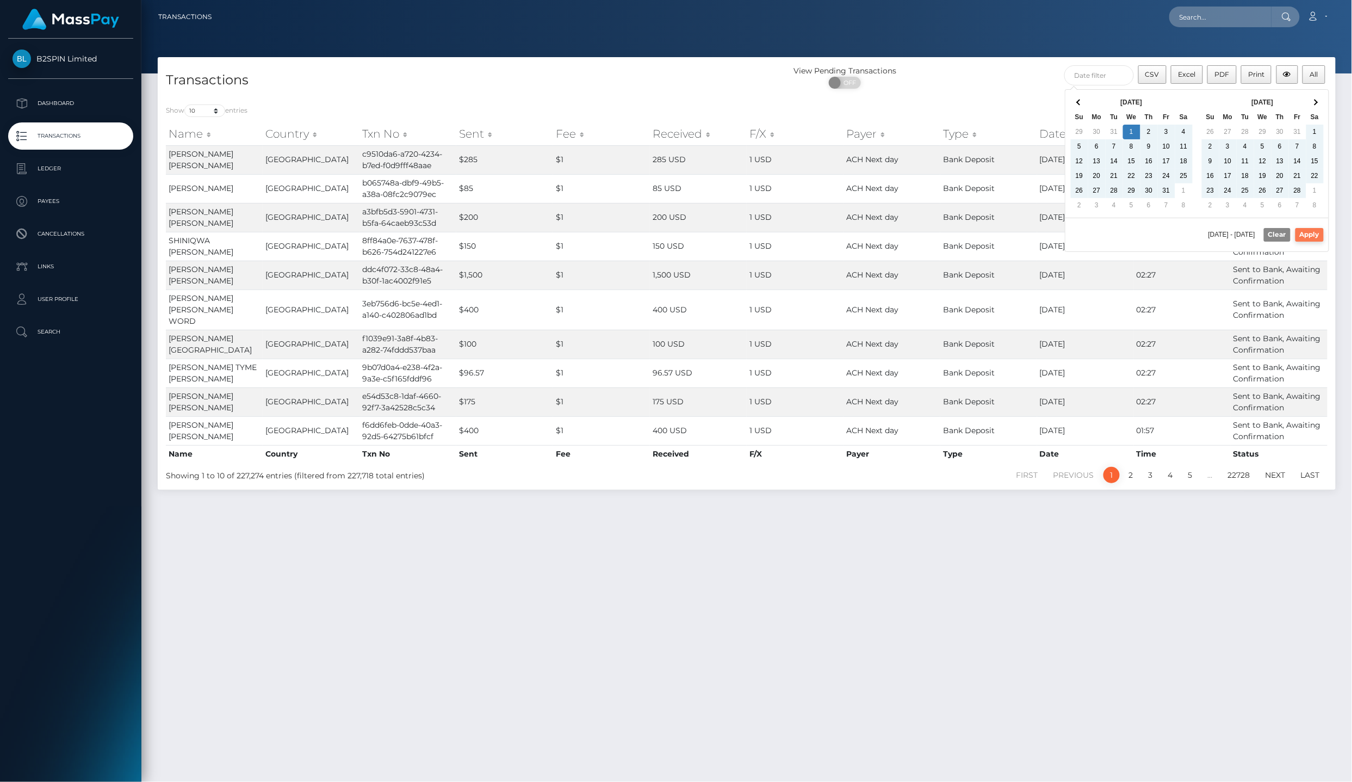
click at [1299, 235] on button "Apply" at bounding box center [1309, 234] width 28 height 13
type input "01/01/2025 - 08/28/2025"
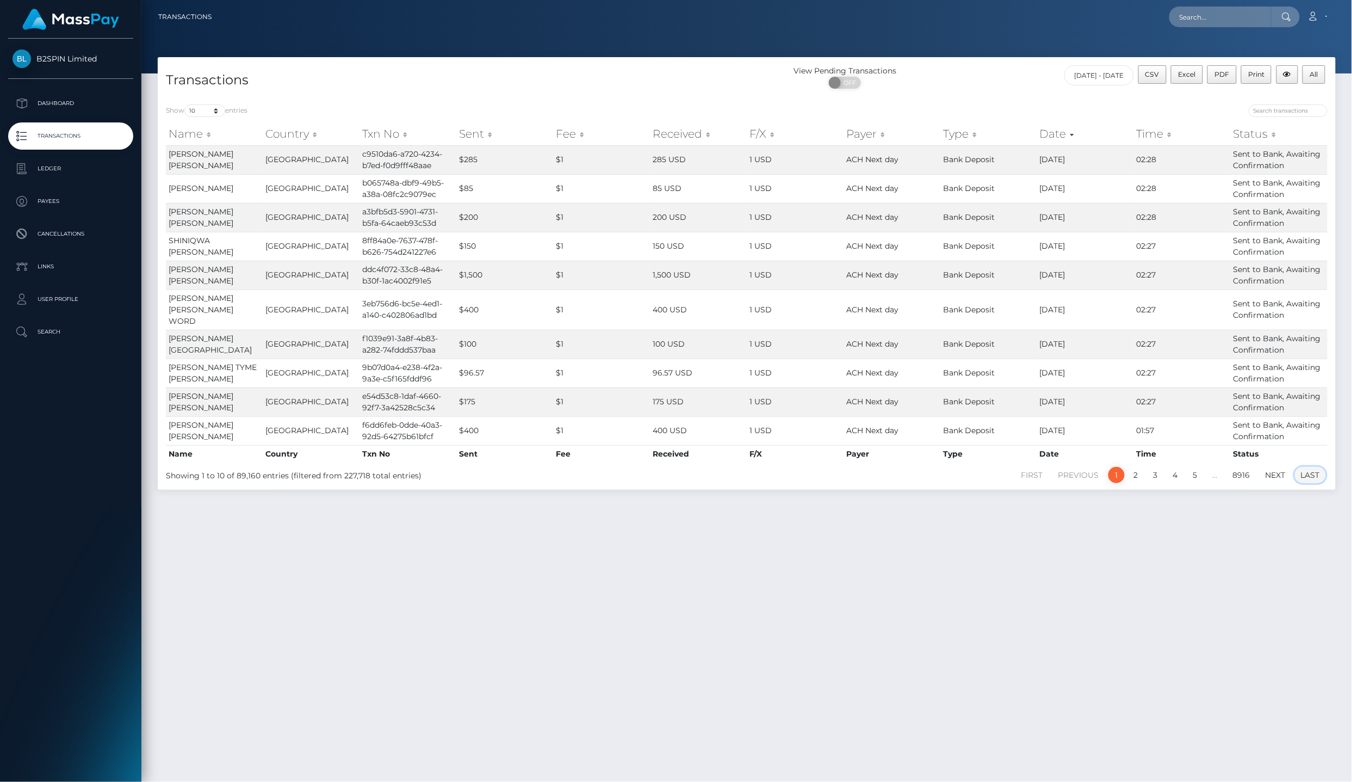
click at [1305, 467] on link "Last" at bounding box center [1310, 475] width 31 height 16
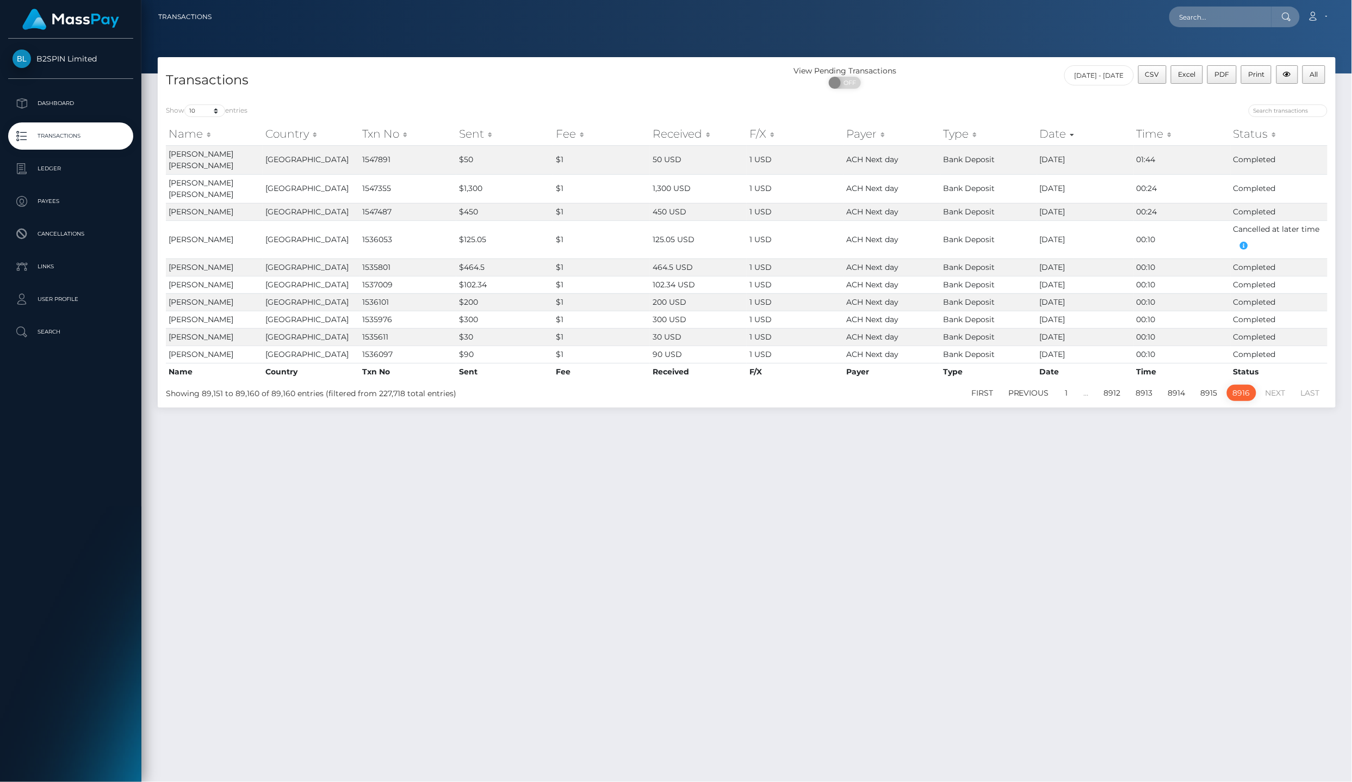
click at [1328, 78] on div "CSV Excel PDF Print All" at bounding box center [1232, 75] width 189 height 21
click at [1316, 76] on span "All" at bounding box center [1314, 74] width 8 height 8
